Goal: Task Accomplishment & Management: Manage account settings

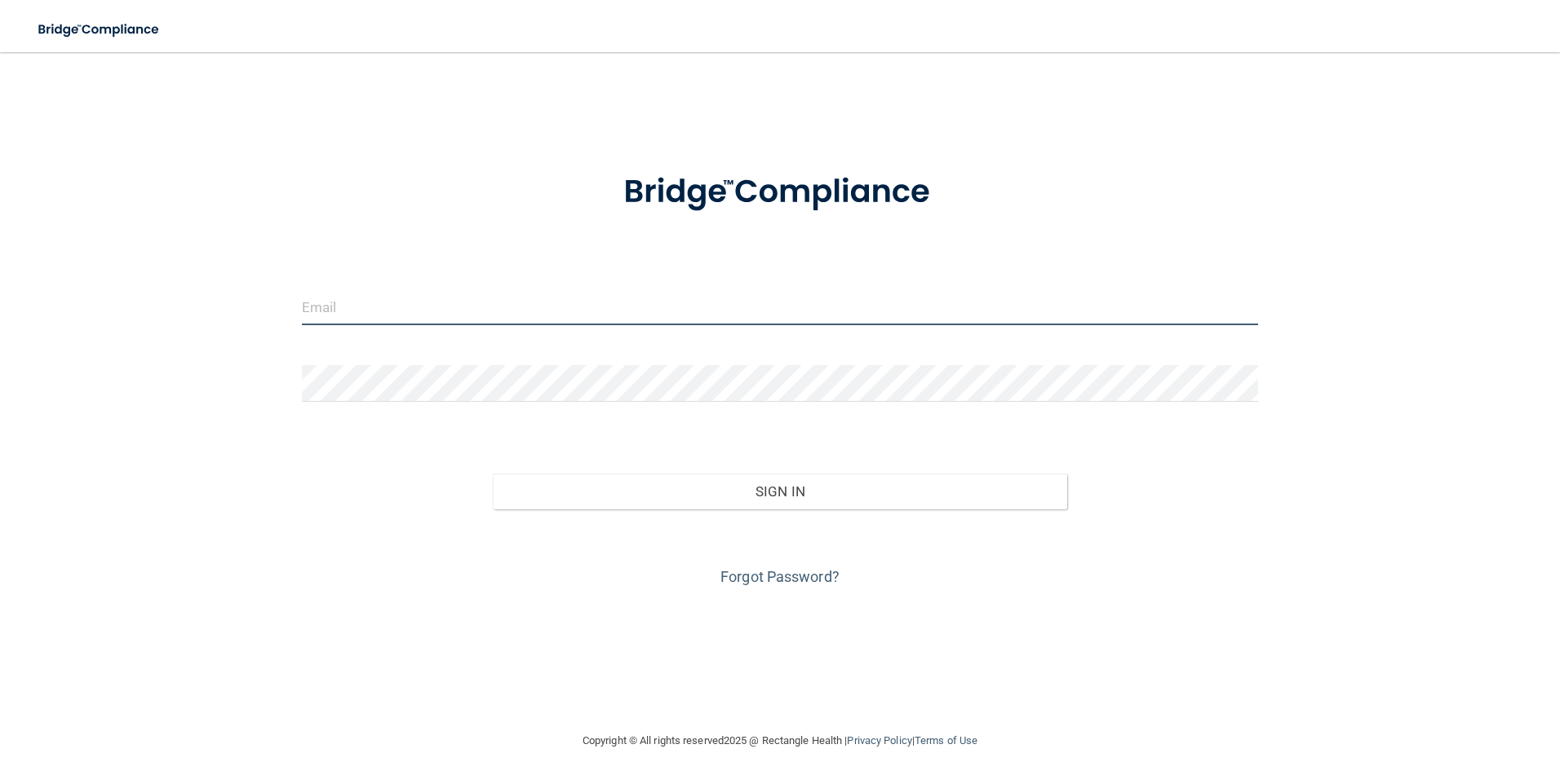
click at [369, 298] on input "email" at bounding box center [780, 307] width 957 height 37
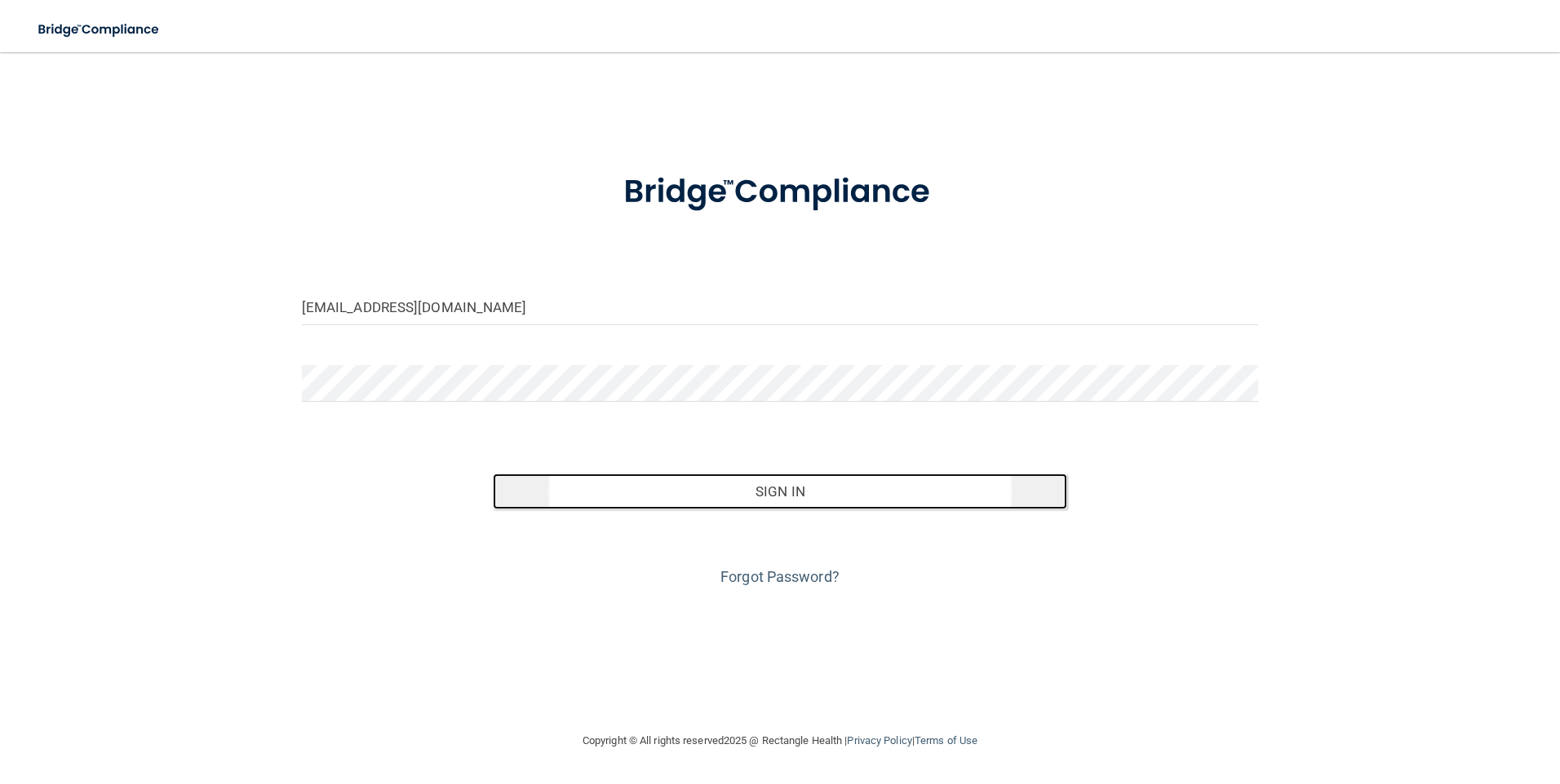
click at [830, 506] on button "Sign In" at bounding box center [780, 491] width 574 height 36
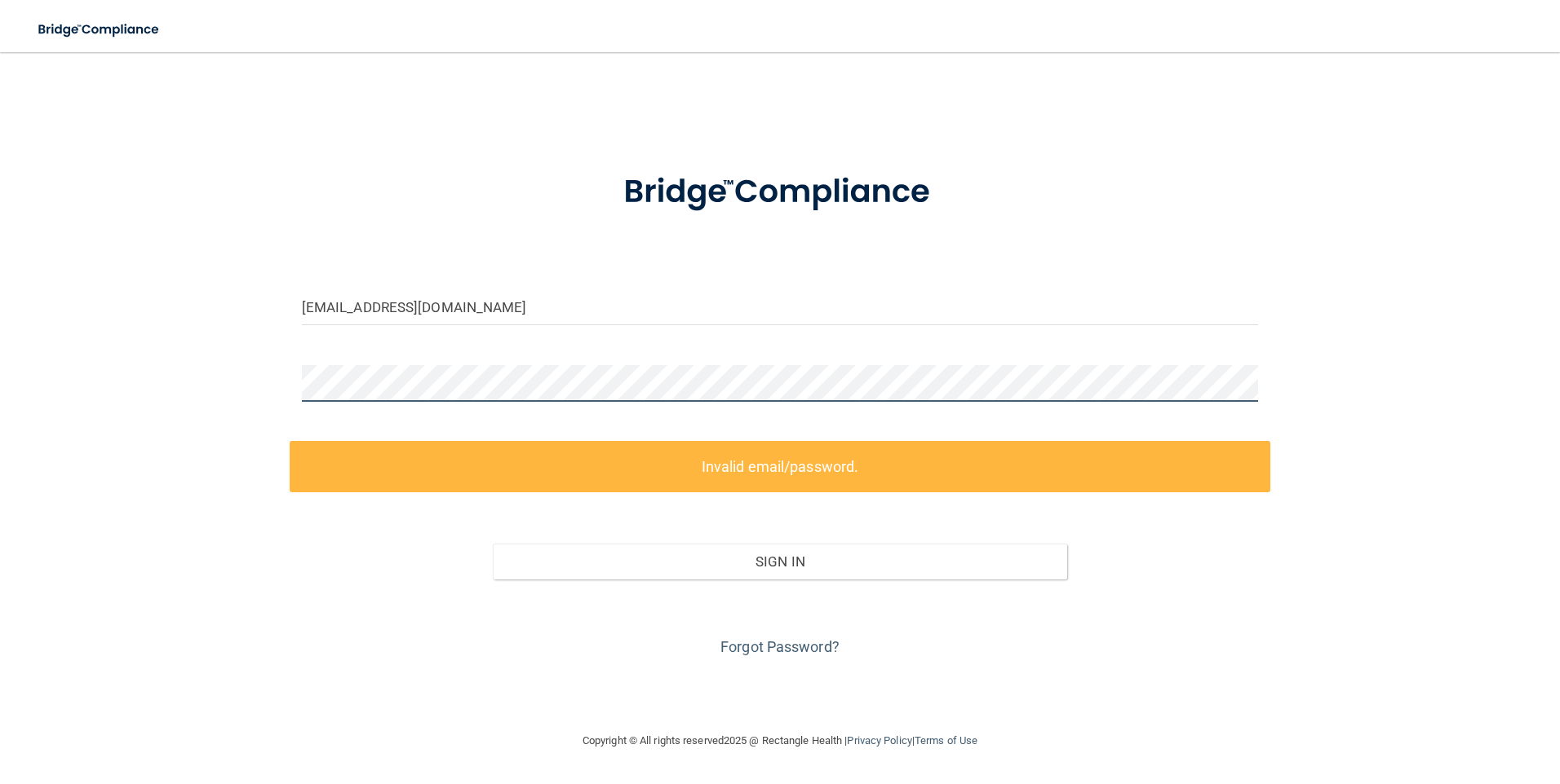
click at [286, 368] on div "[EMAIL_ADDRESS][DOMAIN_NAME] Invalid email/password. You don't have permission …" at bounding box center [780, 392] width 1494 height 647
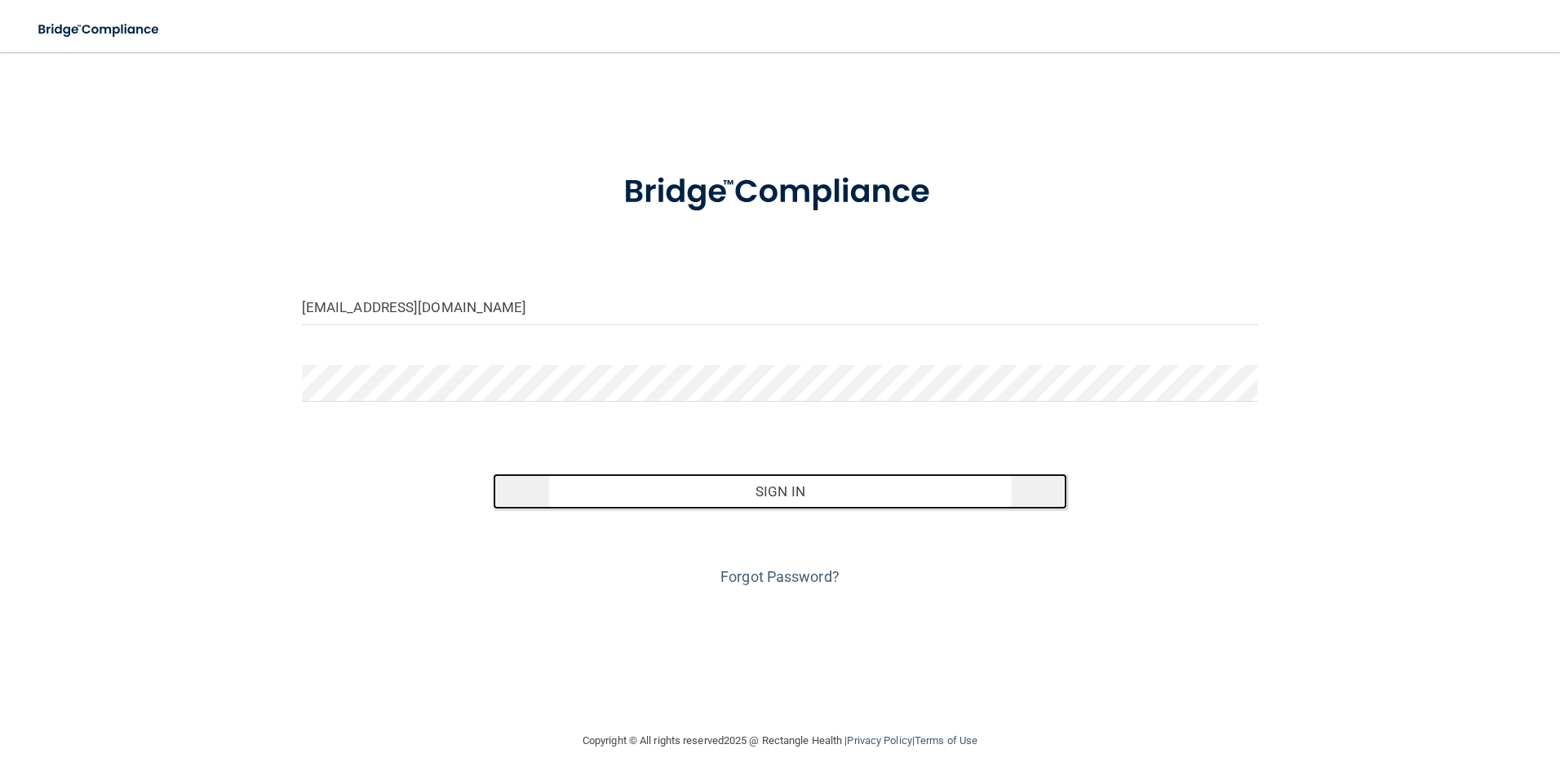
click at [825, 504] on button "Sign In" at bounding box center [780, 491] width 574 height 36
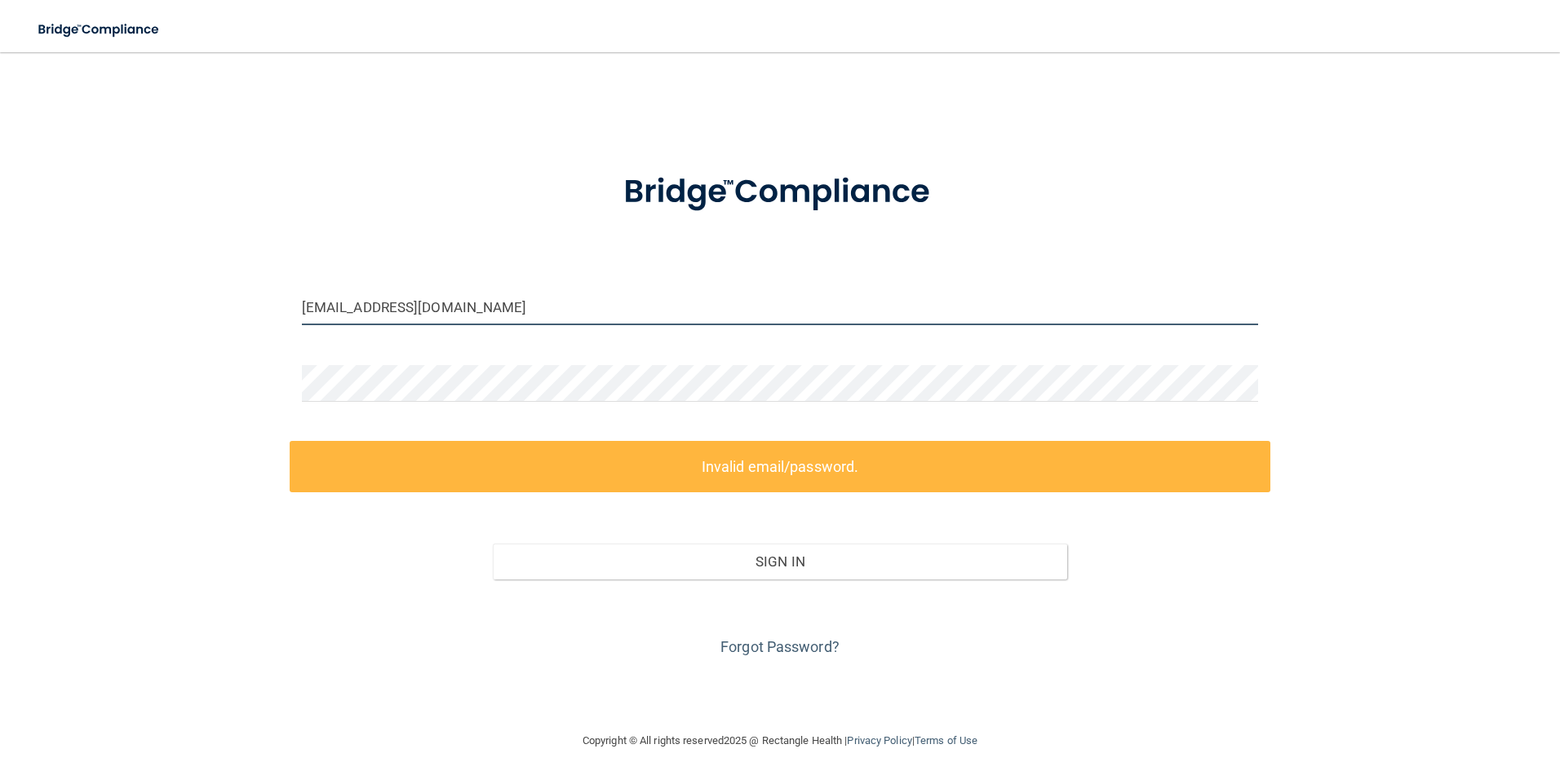
drag, startPoint x: 355, startPoint y: 308, endPoint x: 265, endPoint y: 296, distance: 90.8
click at [265, 296] on div "[EMAIL_ADDRESS][DOMAIN_NAME] Invalid email/password. You don't have permission …" at bounding box center [780, 392] width 1494 height 647
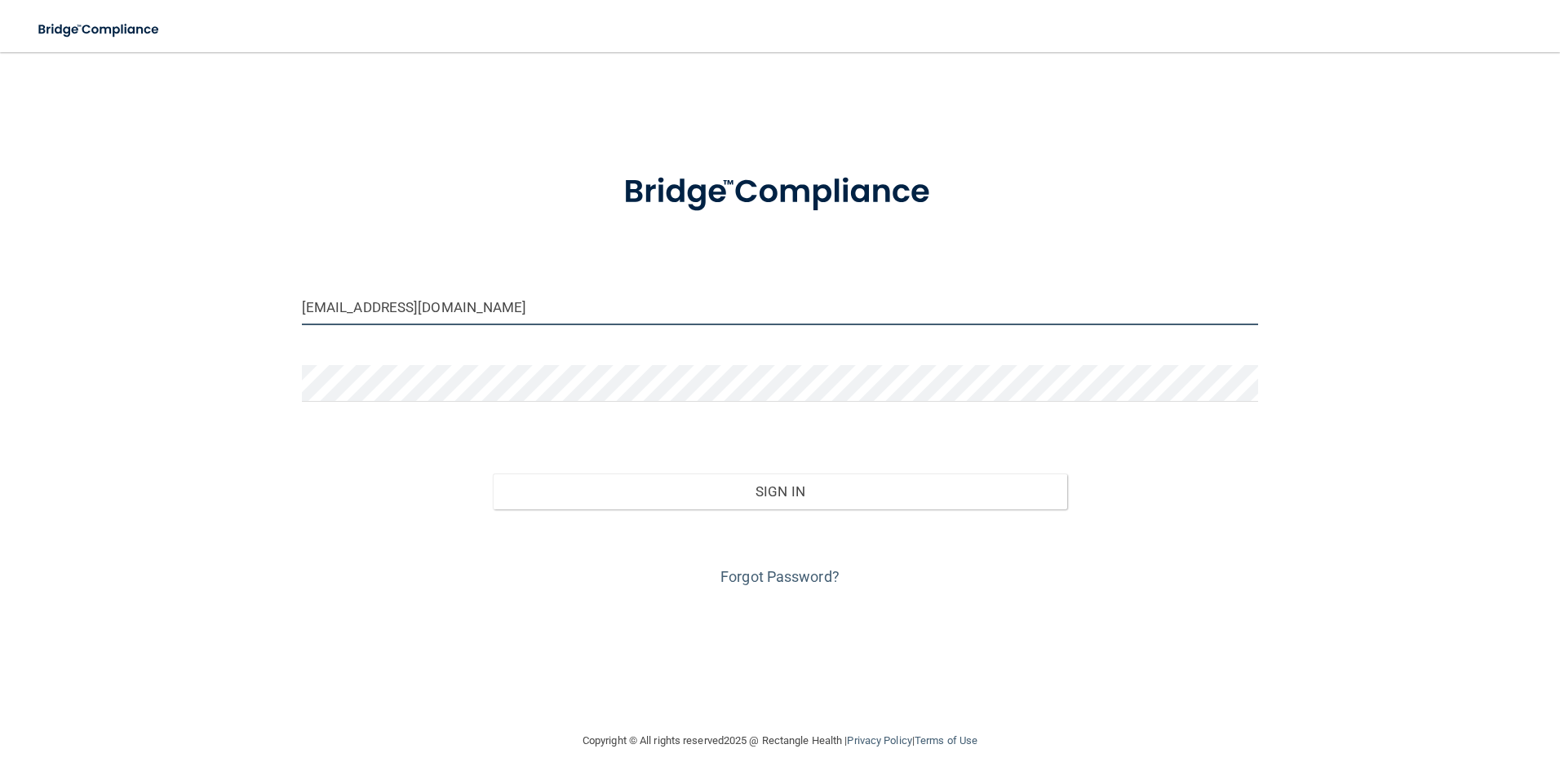
type input "[EMAIL_ADDRESS][DOMAIN_NAME]"
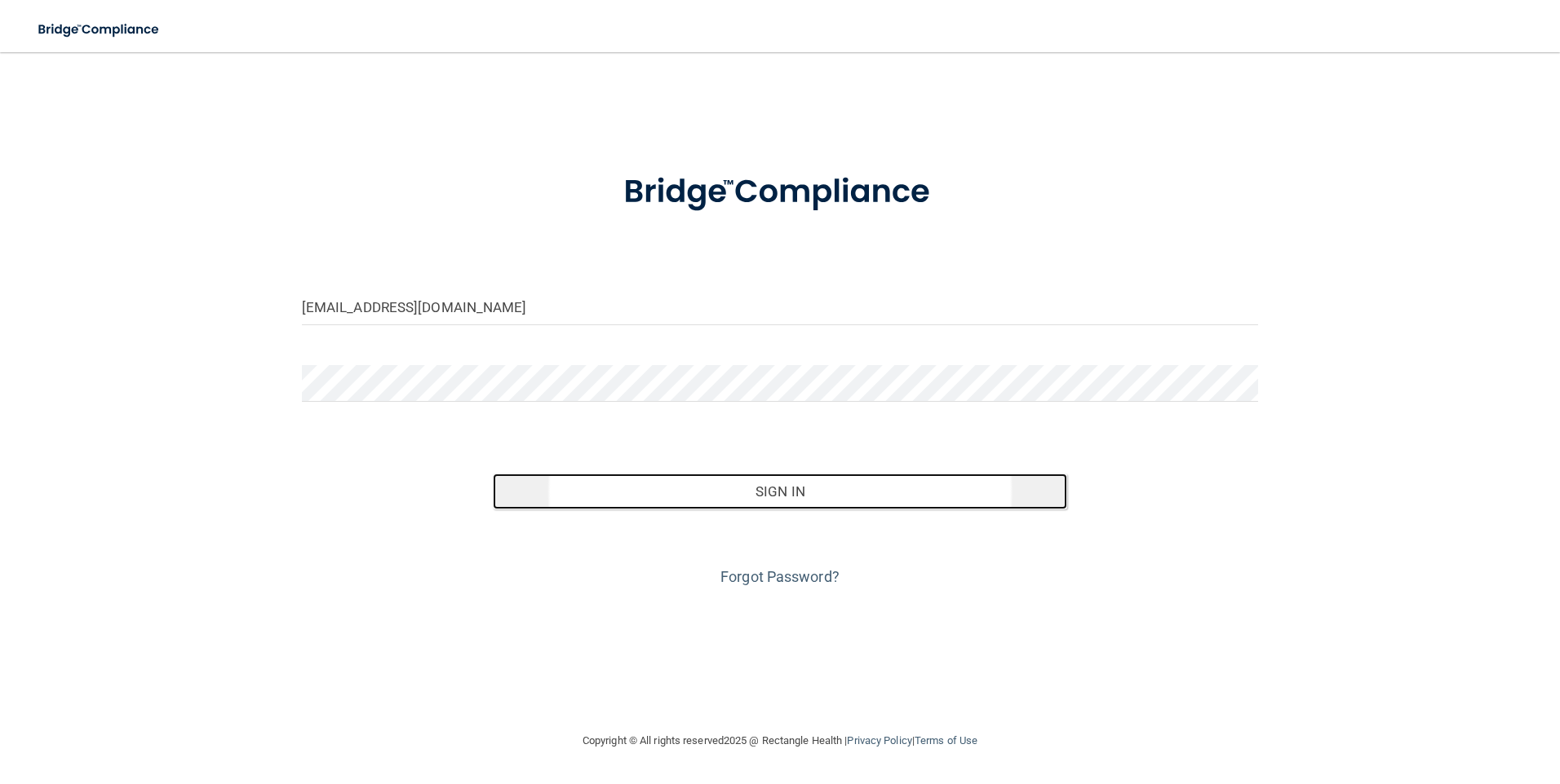
click at [638, 491] on button "Sign In" at bounding box center [780, 491] width 574 height 36
